Goal: Information Seeking & Learning: Learn about a topic

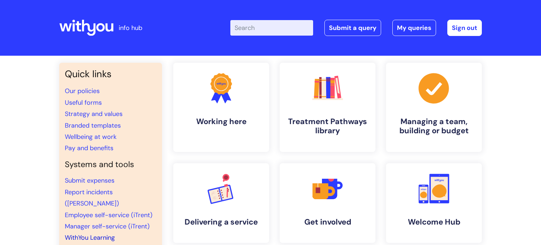
click at [104, 233] on link "WithYou Learning" at bounding box center [90, 237] width 50 height 8
click at [254, 26] on input "Enter your search term here..." at bounding box center [271, 28] width 83 height 16
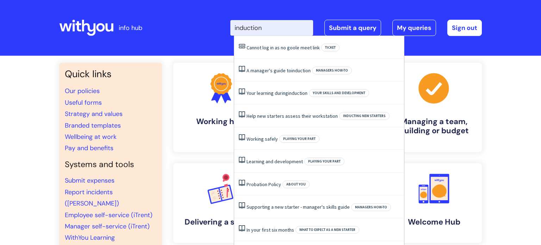
type input "induction"
click button "Search" at bounding box center [0, 0] width 0 height 0
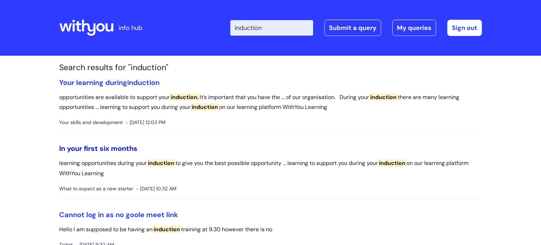
click at [88, 148] on link "In your first six months" at bounding box center [98, 148] width 78 height 9
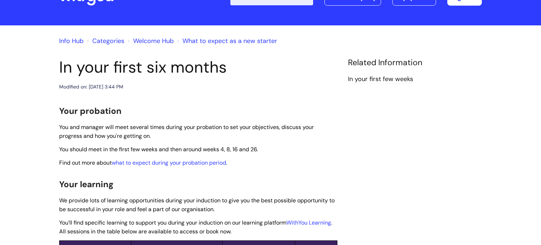
scroll to position [27, 0]
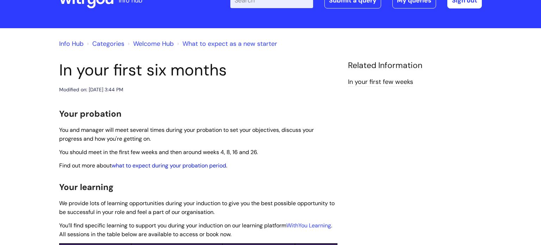
click at [172, 166] on link "what to expect during your probation period" at bounding box center [169, 165] width 115 height 7
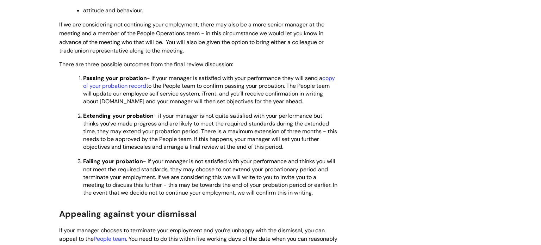
scroll to position [576, 0]
